Goal: Obtain resource: Download file/media

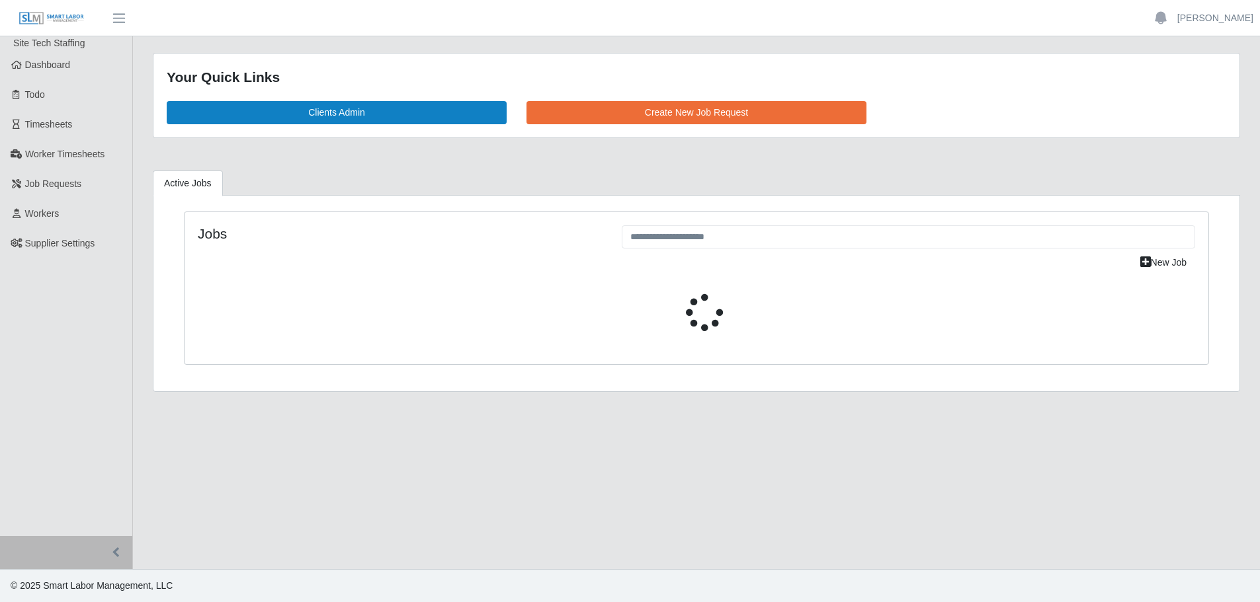
select select "****"
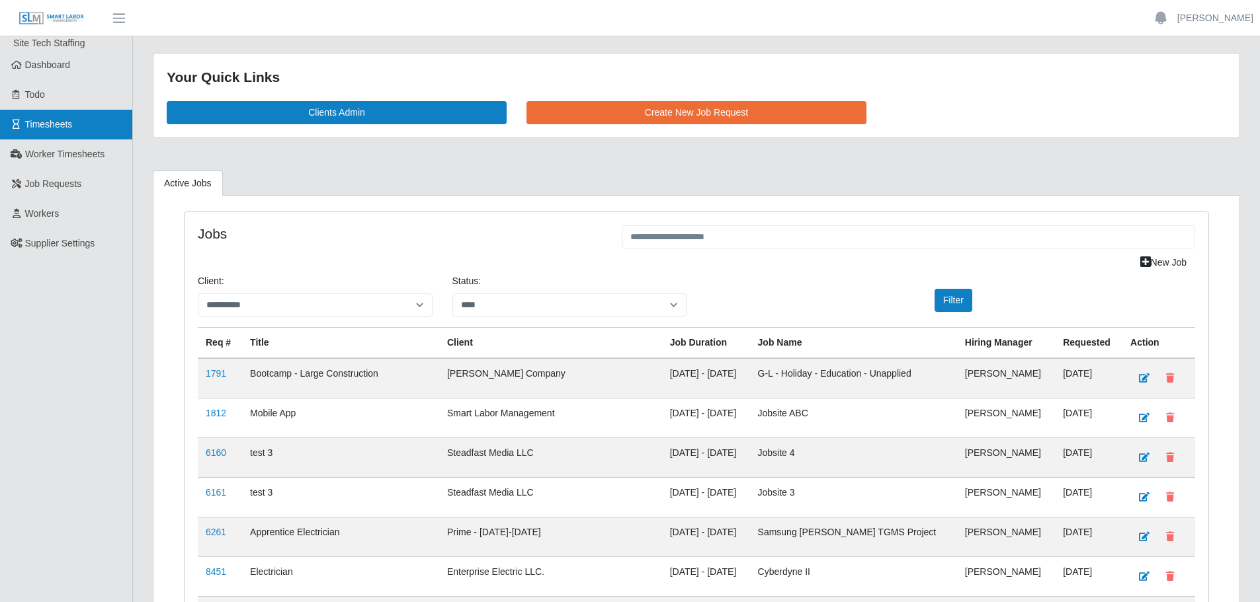
click at [67, 121] on span "Timesheets" at bounding box center [49, 124] width 48 height 11
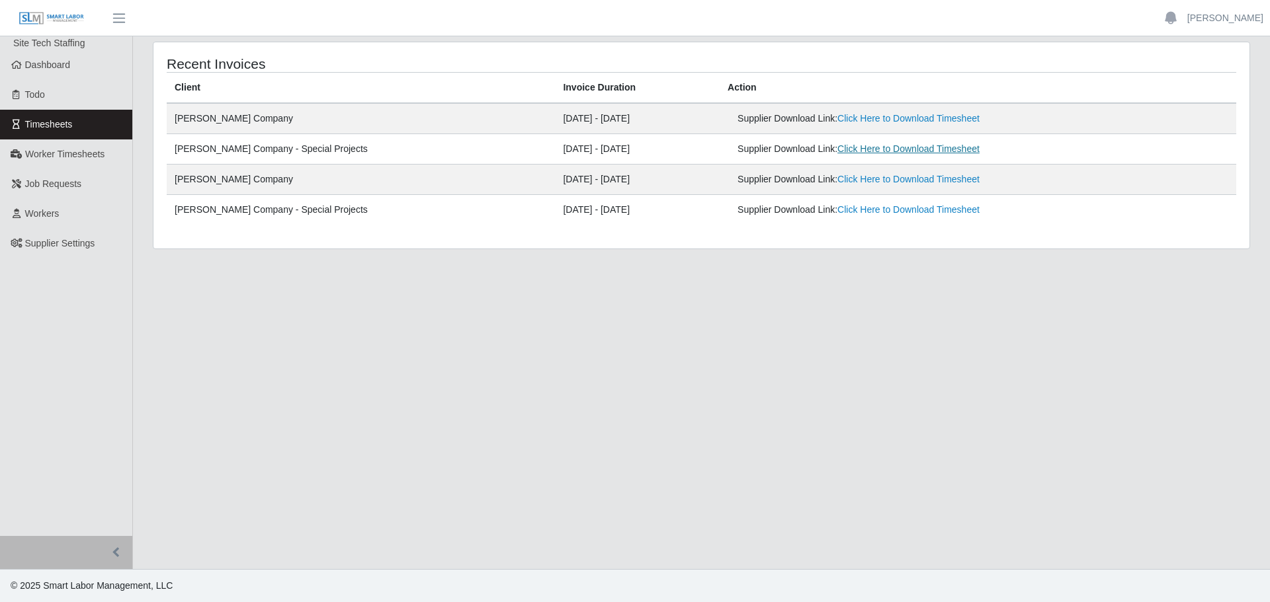
click at [846, 151] on link "Click Here to Download Timesheet" at bounding box center [908, 149] width 142 height 11
click at [61, 157] on span "Worker Timesheets" at bounding box center [64, 154] width 79 height 11
